Goal: Find specific fact: Find contact information

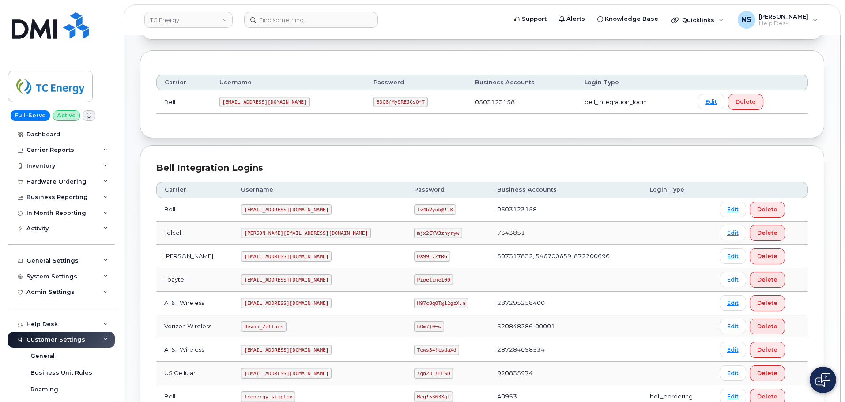
scroll to position [181, 0]
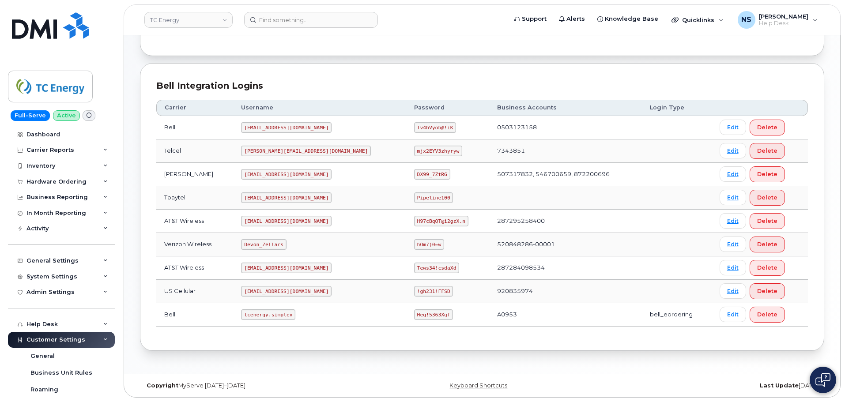
click at [268, 246] on code "Devon_Zellars" at bounding box center [263, 244] width 45 height 11
click at [268, 245] on code "Devon_Zellars" at bounding box center [263, 244] width 45 height 11
click at [268, 243] on code "Devon_Zellars" at bounding box center [263, 244] width 45 height 11
copy code "Devon_Zellars"
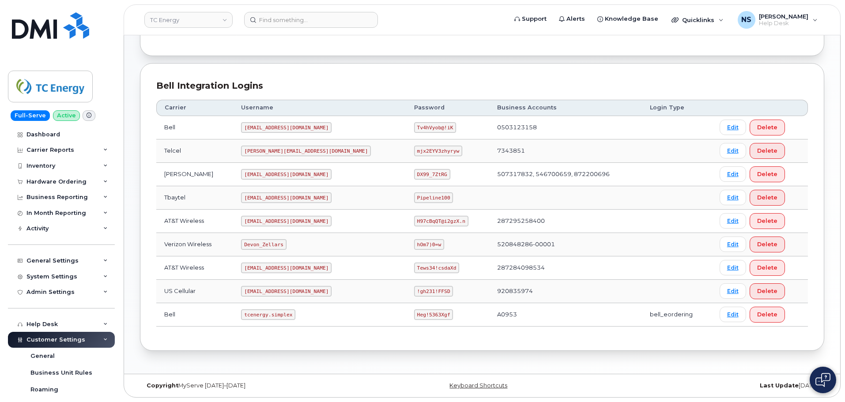
click at [414, 242] on code "hOm7)0=w" at bounding box center [429, 244] width 30 height 11
copy code "hOm7)0=w"
click at [190, 18] on link "TC Energy" at bounding box center [188, 20] width 88 height 16
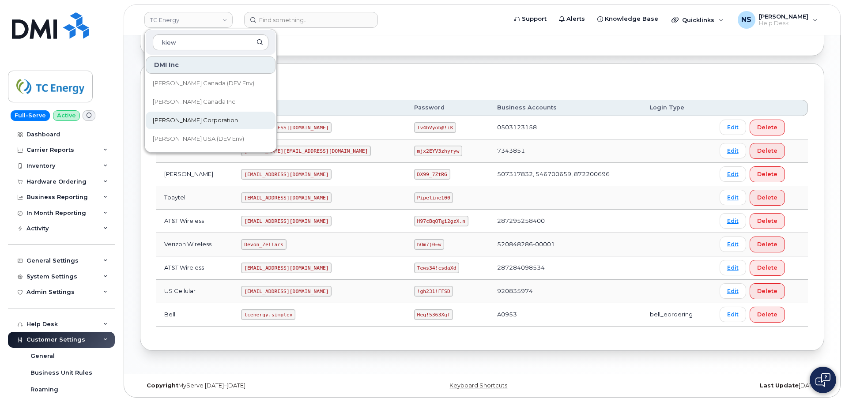
type input "kiew"
click at [249, 116] on link "Kiewit Corporation" at bounding box center [211, 121] width 130 height 18
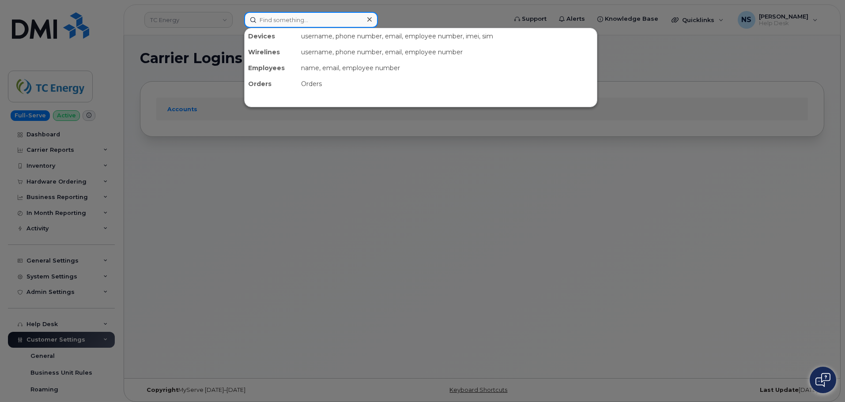
click at [331, 14] on input at bounding box center [311, 20] width 134 height 16
paste input "Amy Sowa"
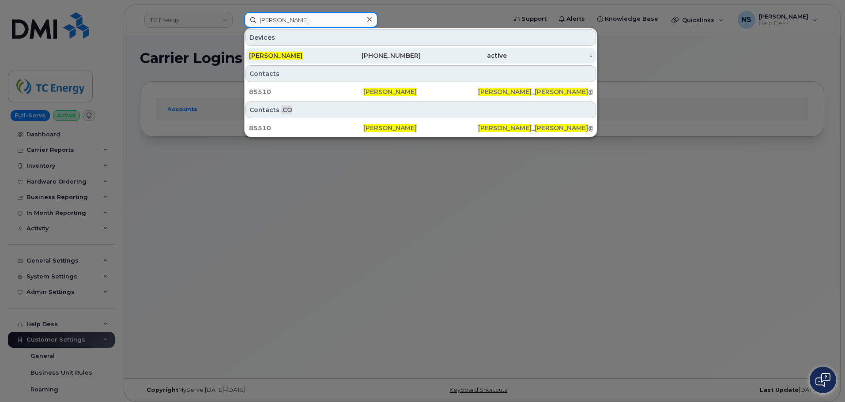
type input "Amy Sowa"
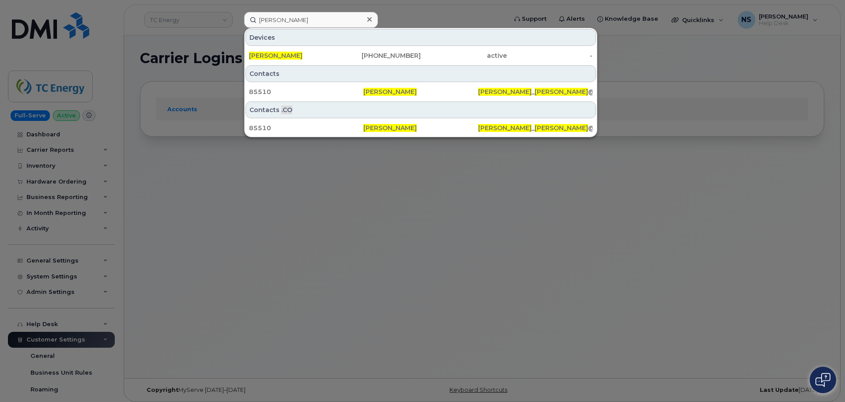
drag, startPoint x: 345, startPoint y: 52, endPoint x: 343, endPoint y: 69, distance: 17.4
click at [345, 53] on div "832-239-2276" at bounding box center [378, 55] width 86 height 9
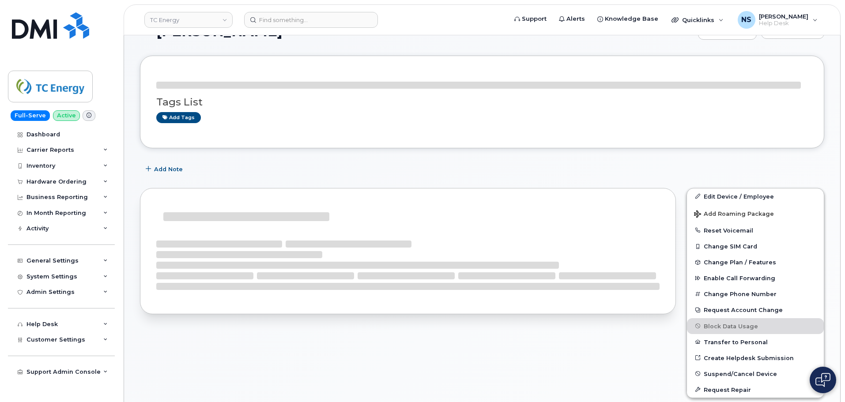
scroll to position [44, 0]
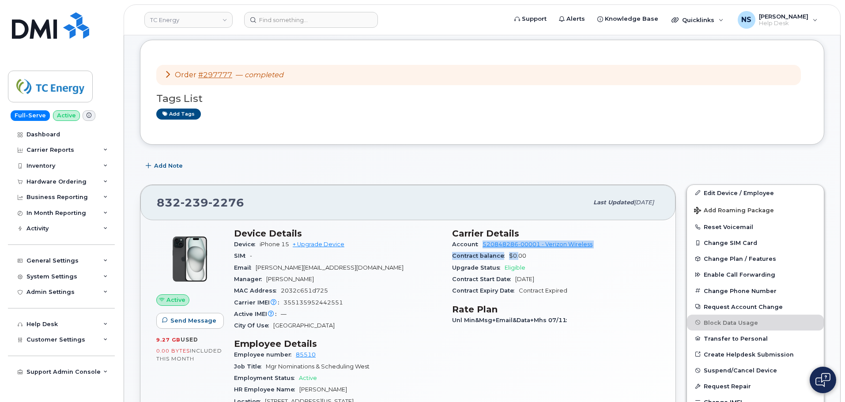
drag, startPoint x: 481, startPoint y: 244, endPoint x: 516, endPoint y: 247, distance: 34.6
click at [517, 248] on div "Account 520848286-00001 - Verizon Wireless" at bounding box center [556, 244] width 208 height 11
click at [481, 252] on div "Contract balance $0.00" at bounding box center [556, 255] width 208 height 11
drag, startPoint x: 489, startPoint y: 246, endPoint x: 519, endPoint y: 247, distance: 30.1
click at [519, 247] on div "Account 520848286-00001 - Verizon Wireless" at bounding box center [556, 244] width 208 height 11
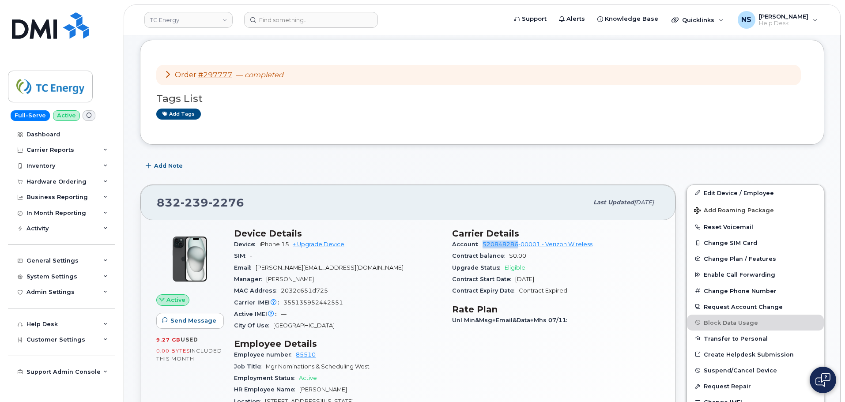
copy link "520848286"
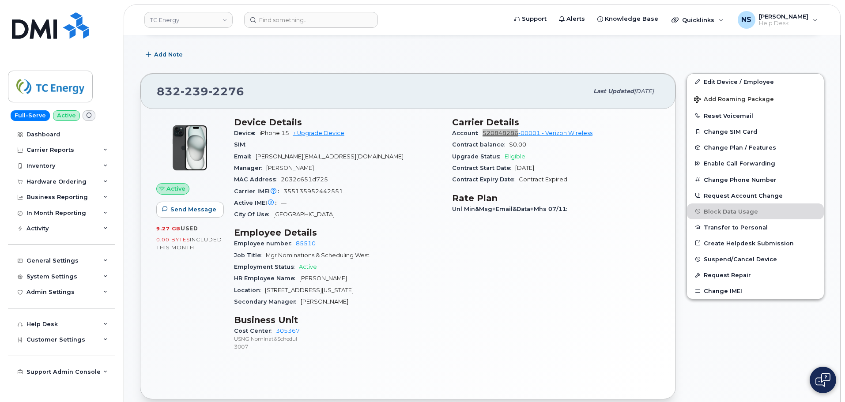
scroll to position [88, 0]
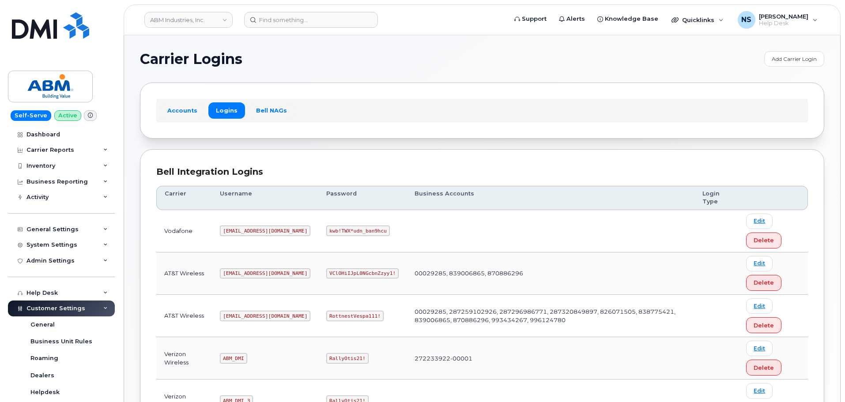
scroll to position [176, 0]
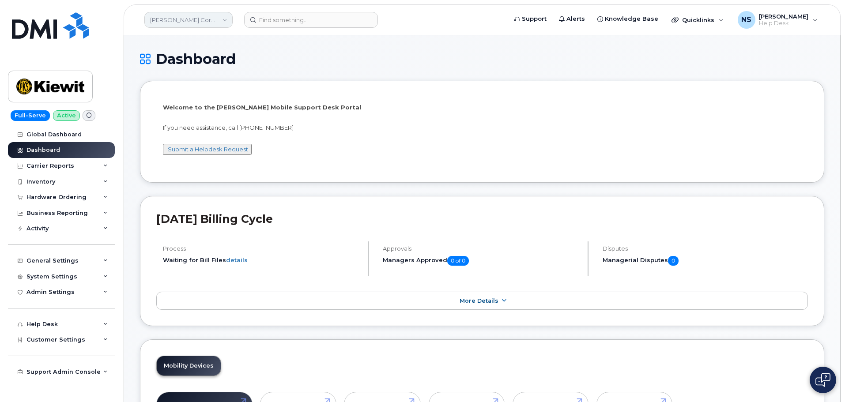
click at [221, 12] on link "[PERSON_NAME] Corporation" at bounding box center [188, 20] width 88 height 16
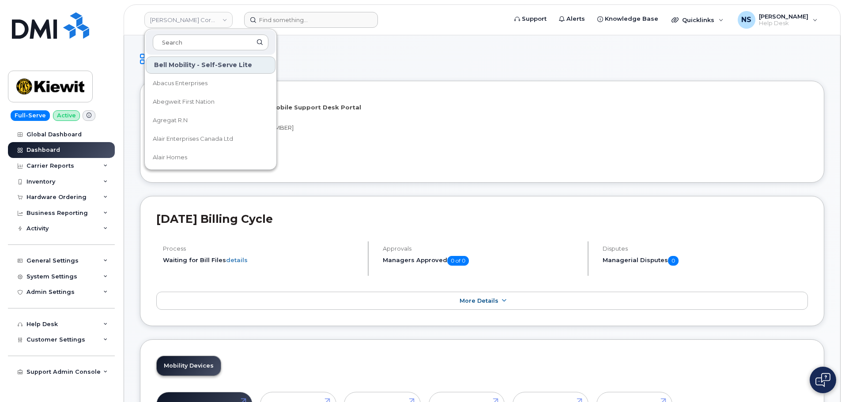
drag, startPoint x: 306, startPoint y: 11, endPoint x: 303, endPoint y: 16, distance: 5.8
click at [306, 11] on header "Kiewit Corporation Bell Mobility - Self-Serve Lite Abacus Enterprises Abegweit …" at bounding box center [482, 19] width 717 height 31
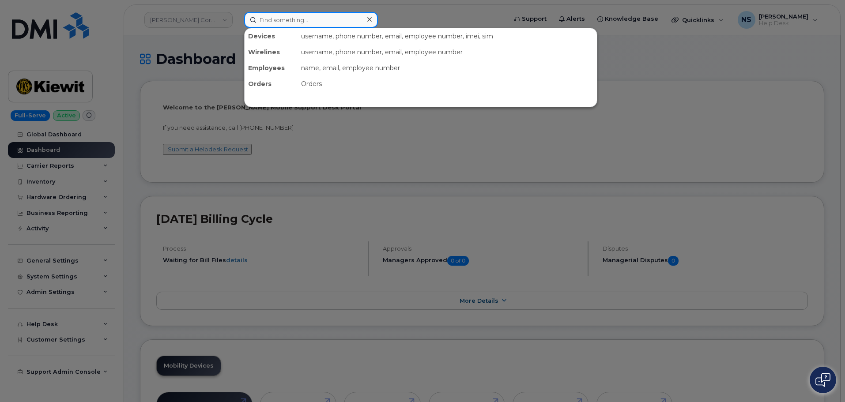
click at [303, 16] on input at bounding box center [311, 20] width 134 height 16
paste input "297842"
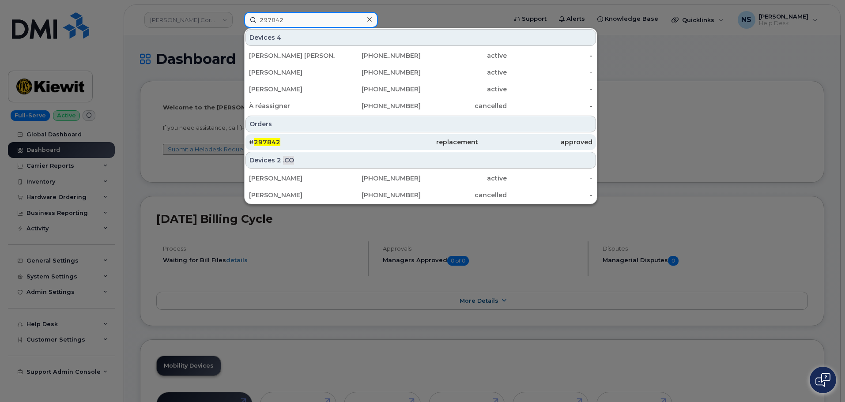
type input "297842"
click at [363, 136] on div "# 297842" at bounding box center [420, 142] width 114 height 16
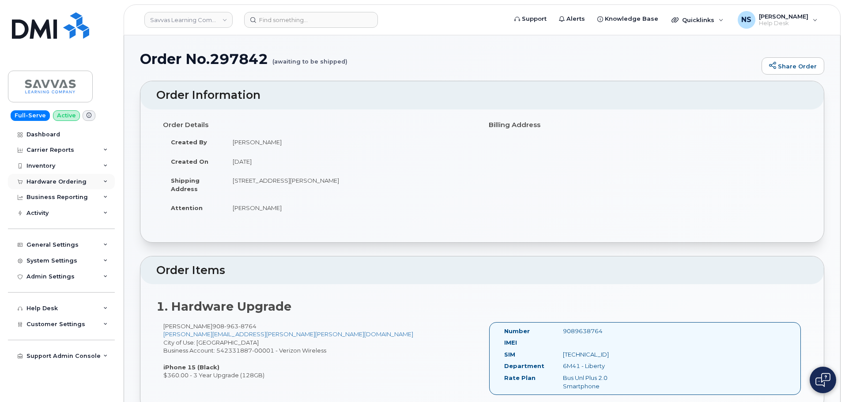
click at [83, 178] on div "Hardware Ordering" at bounding box center [56, 181] width 60 height 7
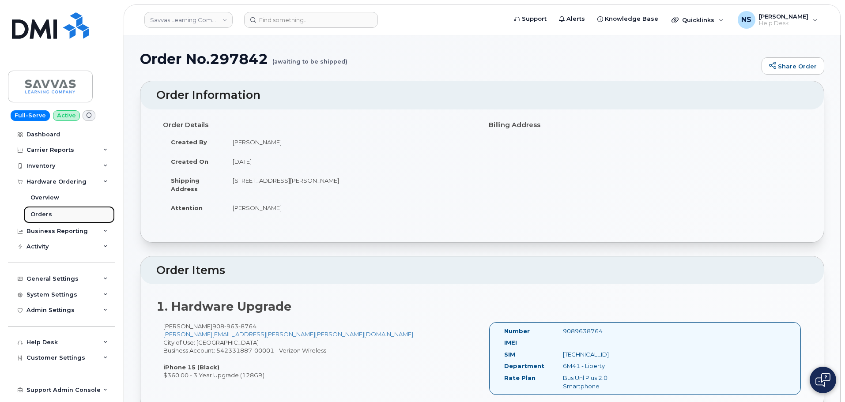
click at [60, 211] on link "Orders" at bounding box center [68, 214] width 91 height 17
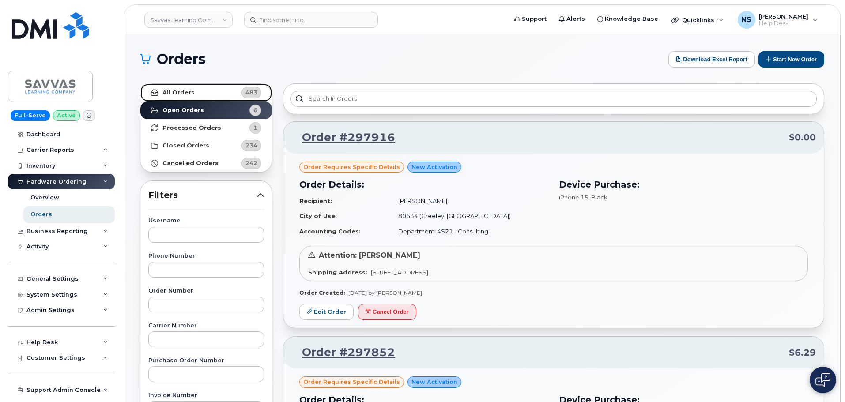
click at [212, 100] on link "All Orders 483" at bounding box center [206, 93] width 132 height 18
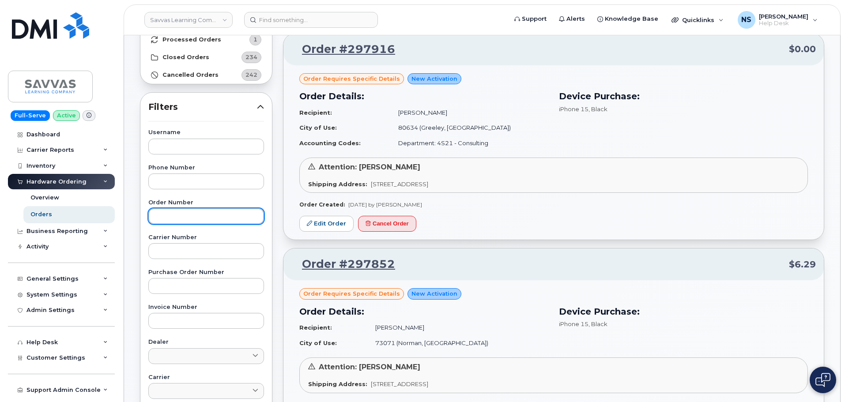
click at [181, 211] on input "text" at bounding box center [206, 216] width 116 height 16
paste input "297842"
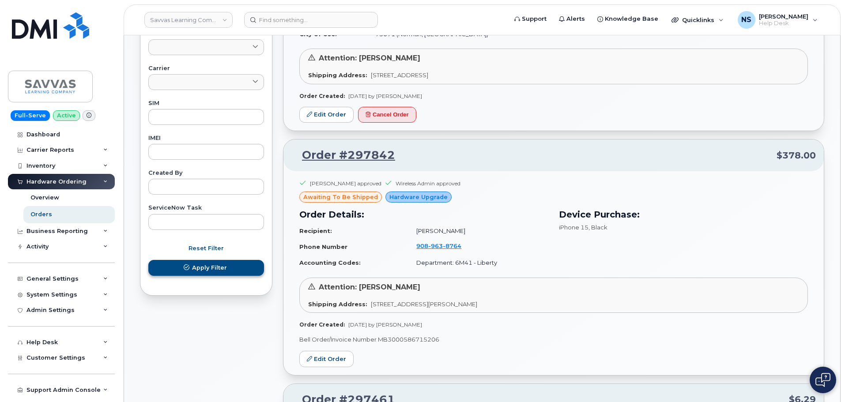
type input "297842"
click at [201, 270] on span "Apply Filter" at bounding box center [209, 268] width 35 height 8
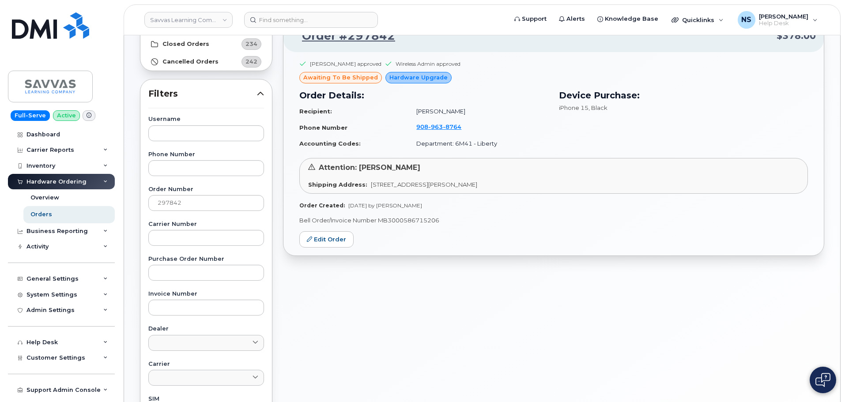
scroll to position [26, 0]
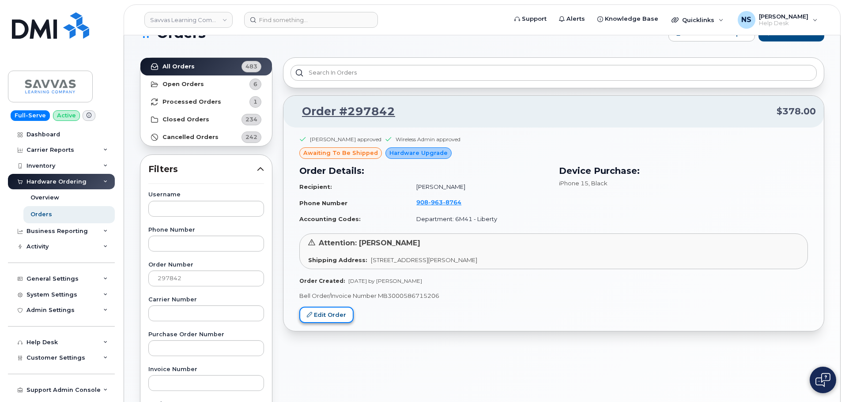
click at [334, 313] on link "Edit Order" at bounding box center [326, 315] width 54 height 16
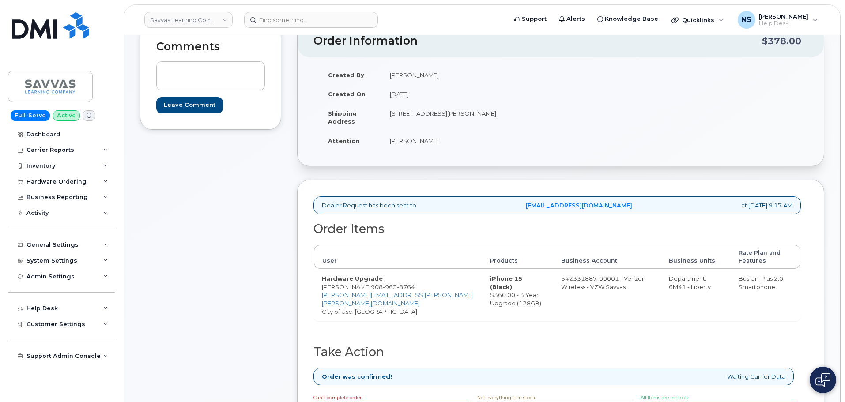
scroll to position [88, 0]
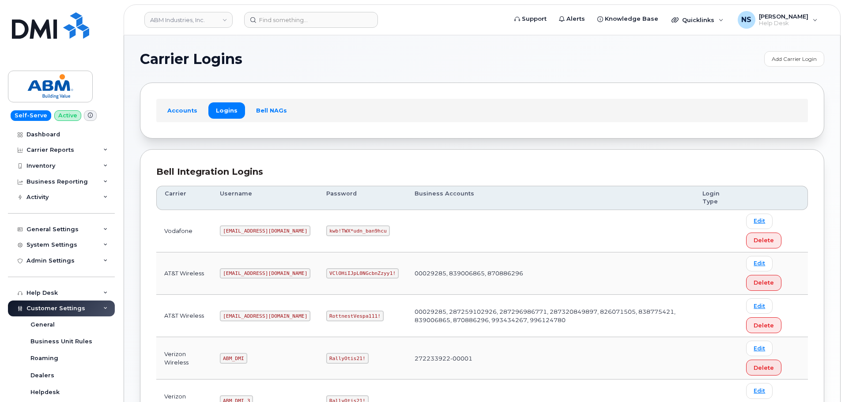
scroll to position [176, 0]
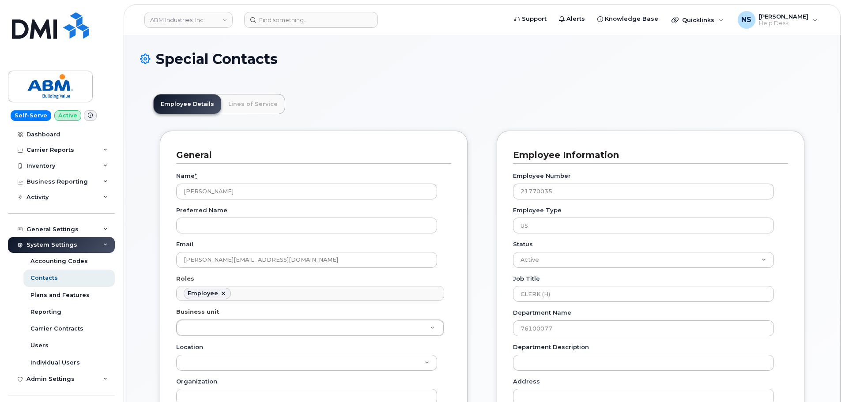
scroll to position [26, 0]
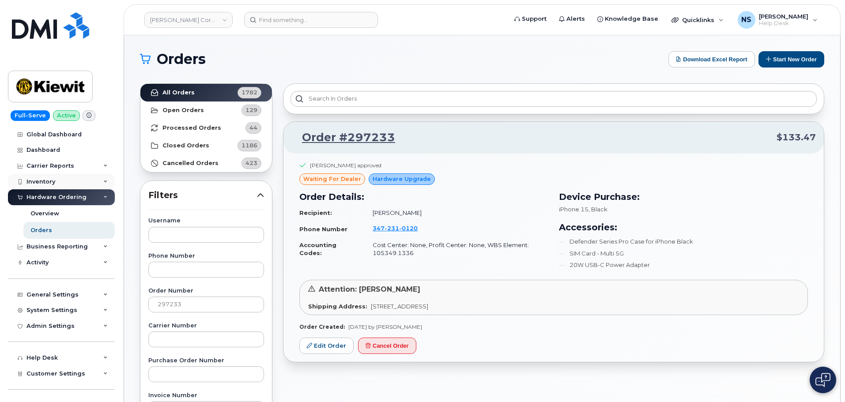
scroll to position [334, 0]
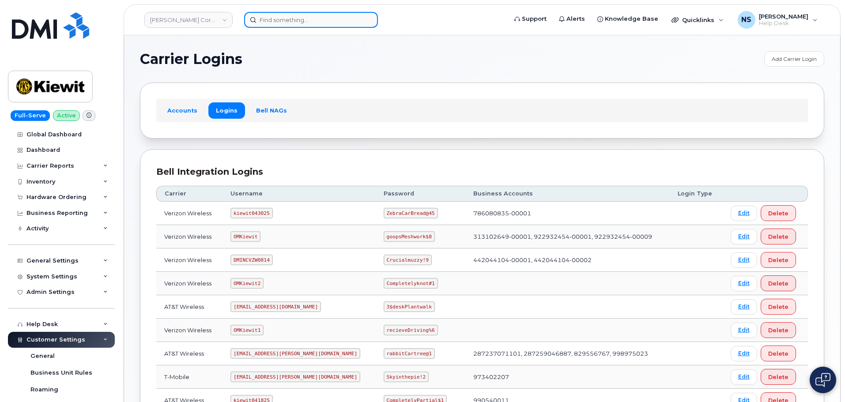
click at [322, 26] on input at bounding box center [311, 20] width 134 height 16
paste input "[PHONE_NUMBER]"
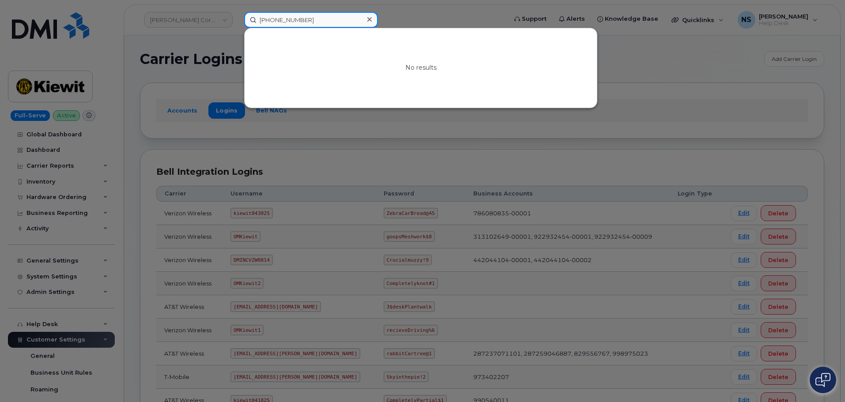
type input "[PHONE_NUMBER]"
click at [183, 54] on div at bounding box center [422, 201] width 845 height 402
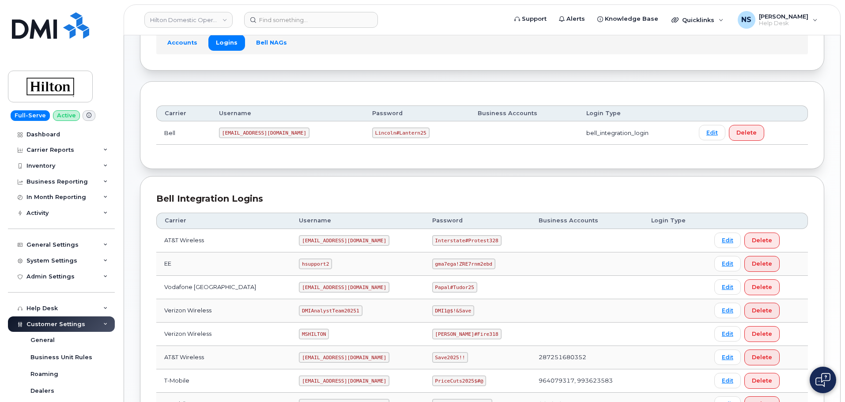
scroll to position [158, 0]
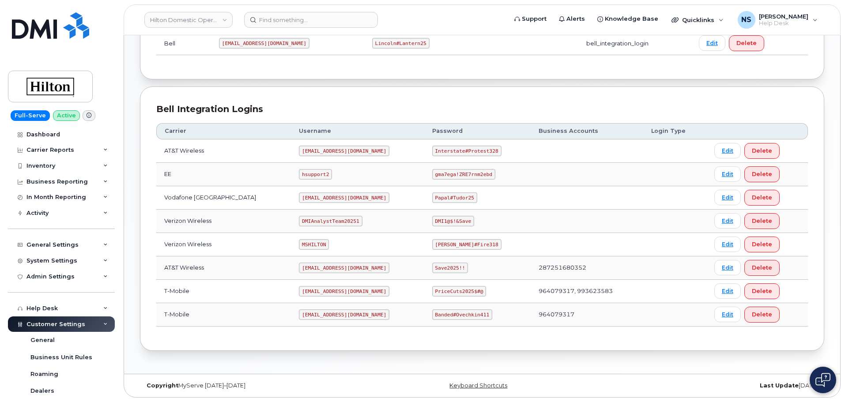
click at [308, 224] on code "DMIAnalystTeam20251" at bounding box center [330, 221] width 63 height 11
click at [307, 224] on code "DMIAnalystTeam20251" at bounding box center [330, 221] width 63 height 11
click at [302, 240] on code "MSHILTON" at bounding box center [314, 244] width 30 height 11
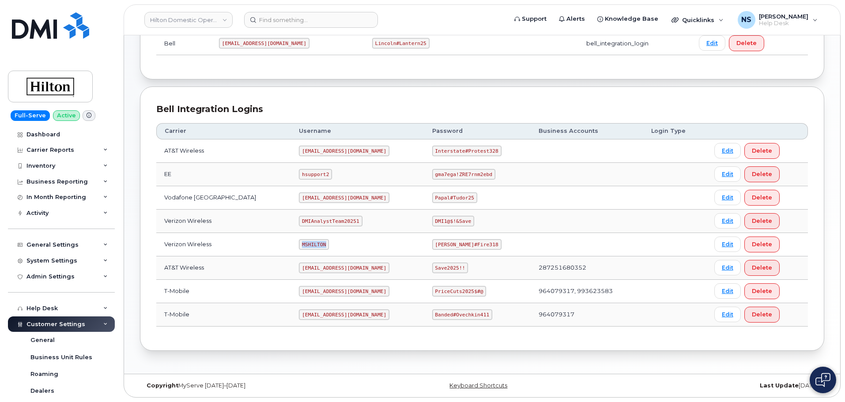
copy code "MSHILTON"
click at [433, 244] on code "Edward#Fire318" at bounding box center [466, 244] width 69 height 11
click at [433, 243] on code "Edward#Fire318" at bounding box center [466, 244] width 69 height 11
click at [432, 239] on code "Edward#Fire318" at bounding box center [466, 244] width 69 height 11
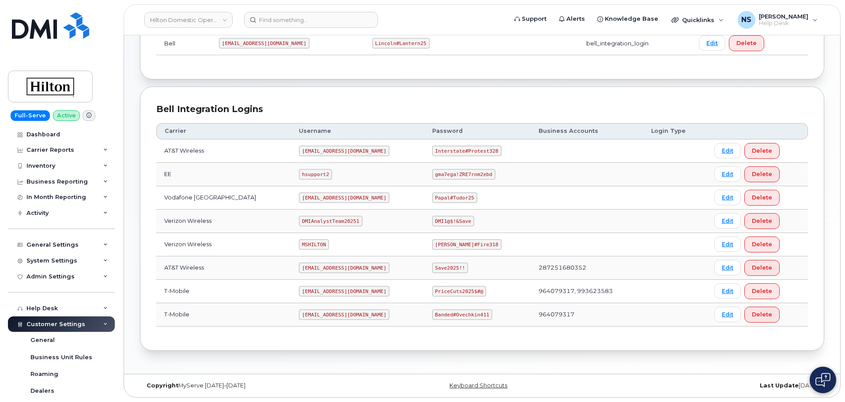
click at [433, 242] on code "Edward#Fire318" at bounding box center [466, 244] width 69 height 11
copy code "Edward#Fire318"
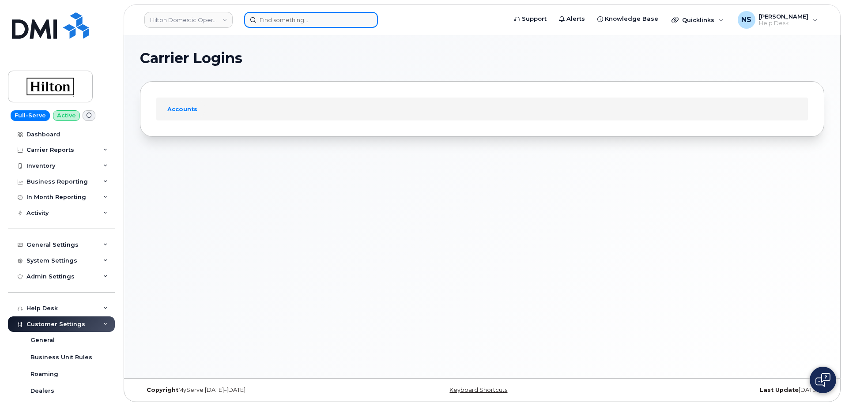
click at [302, 15] on input at bounding box center [311, 20] width 134 height 16
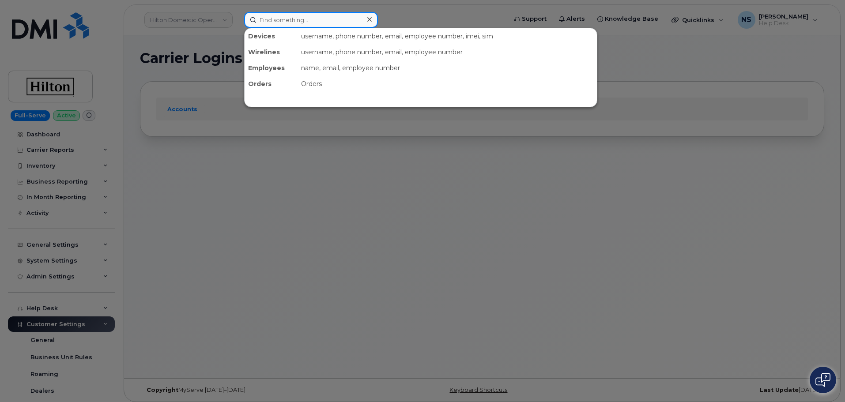
paste input "216-440-3619"
type input "216-440-3619"
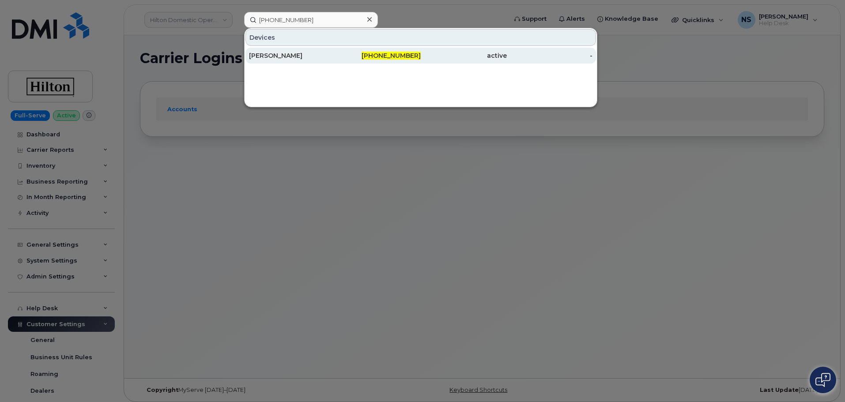
click at [315, 55] on div "[PERSON_NAME]" at bounding box center [292, 55] width 86 height 9
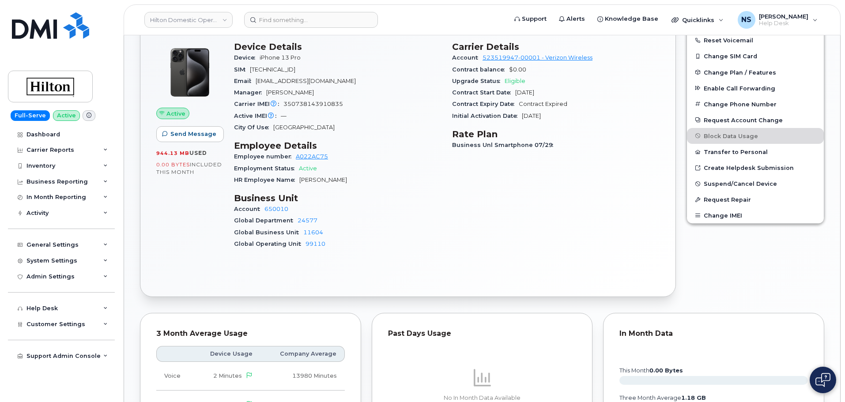
scroll to position [132, 0]
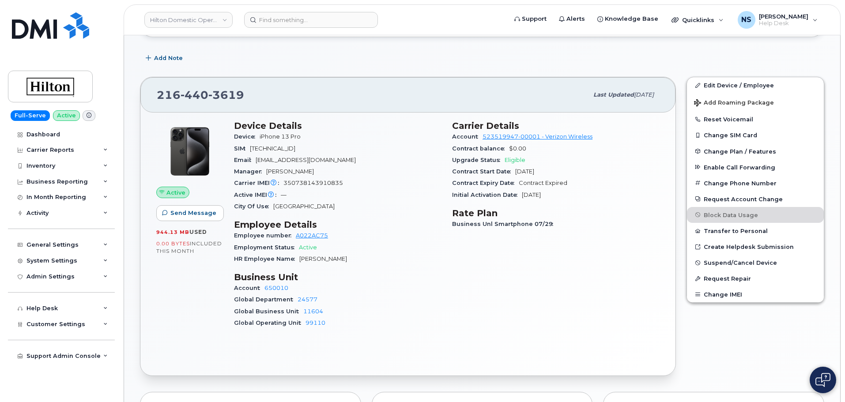
click at [290, 171] on span "[PERSON_NAME]" at bounding box center [290, 171] width 48 height 7
drag, startPoint x: 290, startPoint y: 171, endPoint x: 334, endPoint y: 171, distance: 44.2
click at [290, 171] on span "[PERSON_NAME]" at bounding box center [290, 171] width 48 height 7
drag, startPoint x: 334, startPoint y: 171, endPoint x: 368, endPoint y: 165, distance: 34.1
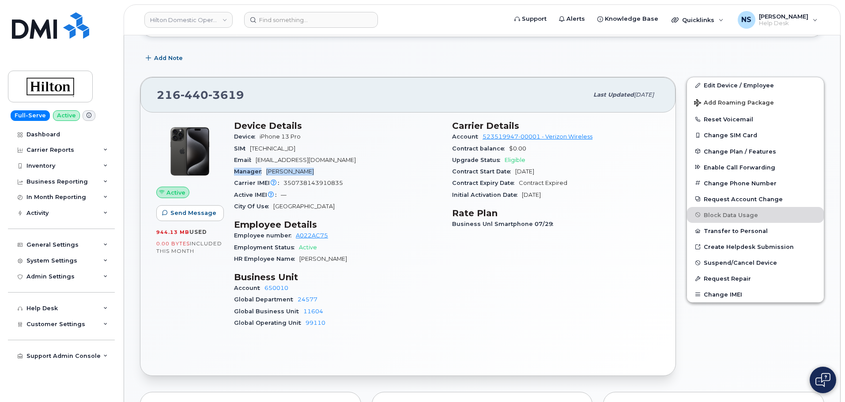
click at [335, 171] on div "Manager [PERSON_NAME]" at bounding box center [338, 171] width 208 height 11
drag, startPoint x: 379, startPoint y: 161, endPoint x: 454, endPoint y: 132, distance: 80.2
click at [382, 160] on div "Email Jannah.Kardon@Hilton.com" at bounding box center [338, 160] width 208 height 11
drag, startPoint x: 480, startPoint y: 136, endPoint x: 519, endPoint y: 136, distance: 38.9
click at [519, 136] on div "Account 523519947-00001 - Verizon Wireless" at bounding box center [556, 136] width 208 height 11
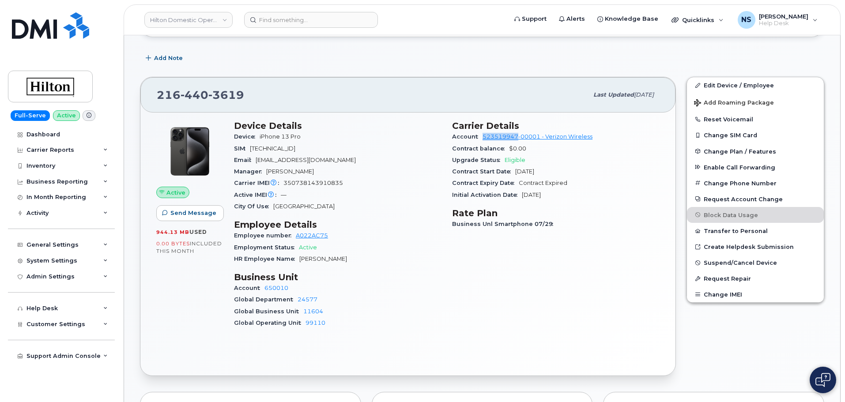
copy link "523519947"
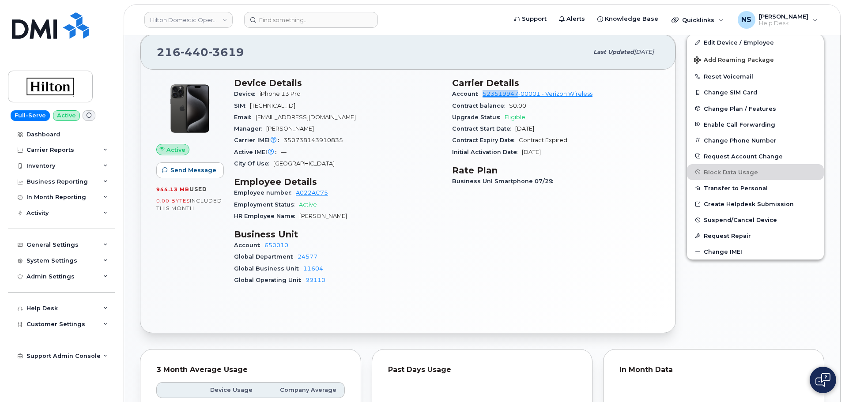
scroll to position [221, 0]
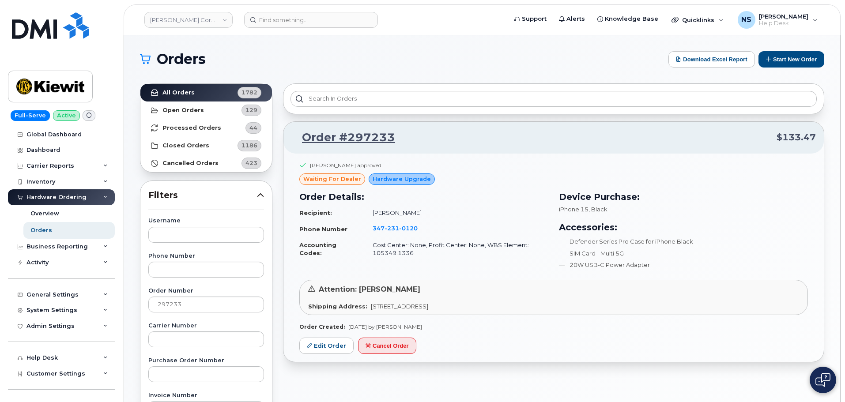
scroll to position [334, 0]
